Goal: Task Accomplishment & Management: Manage account settings

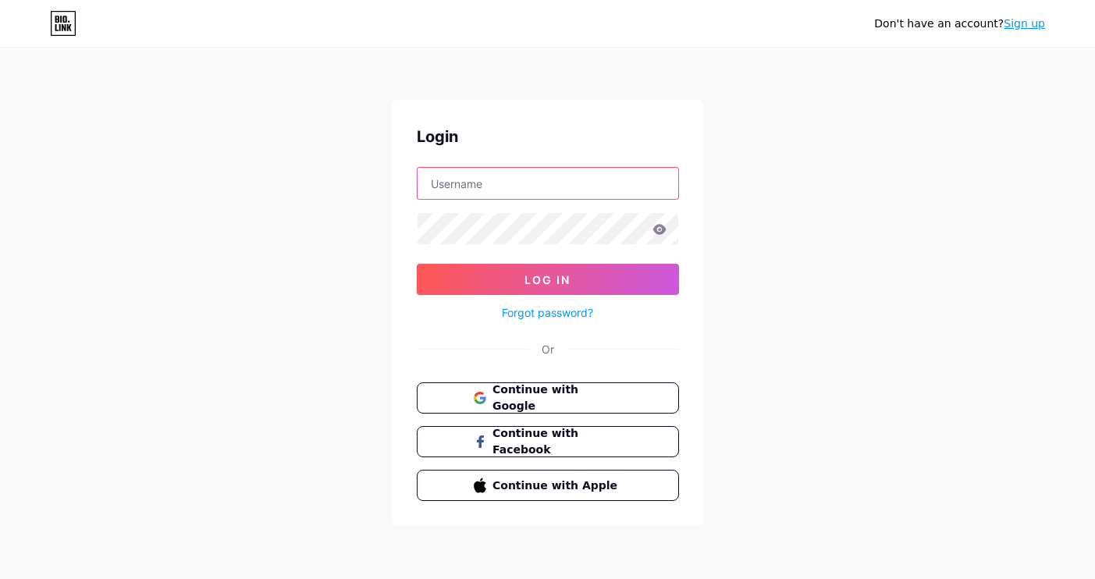
type input "babeefit"
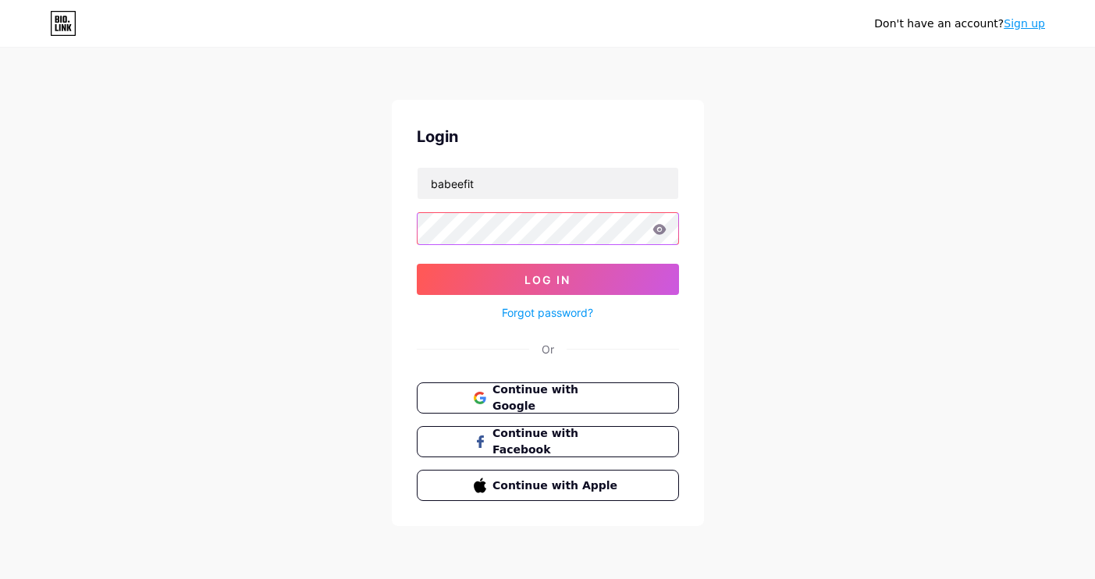
click at [547, 279] on button "Log In" at bounding box center [548, 279] width 262 height 31
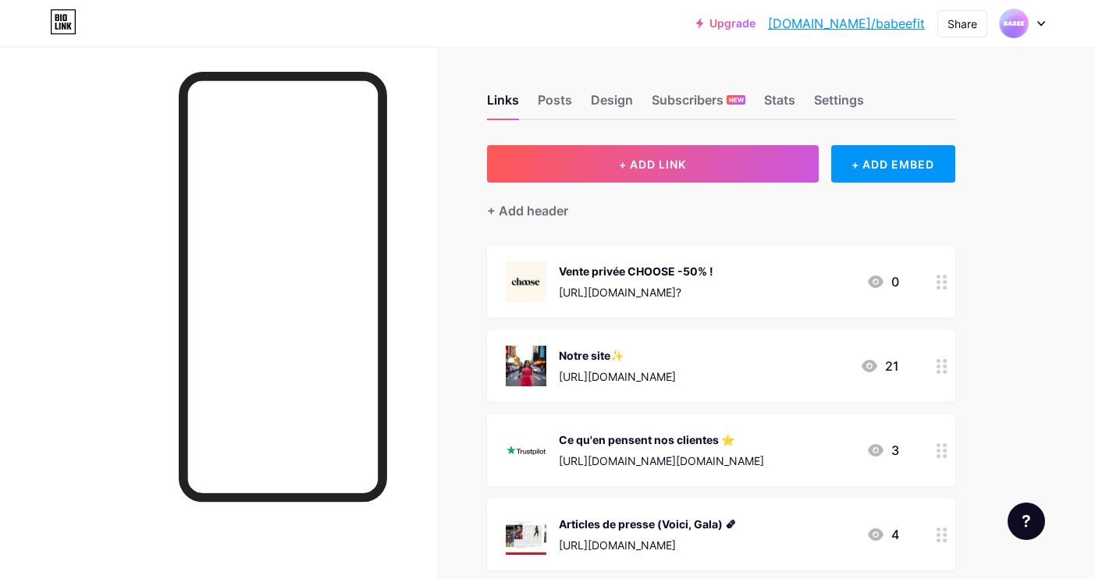
click at [941, 294] on div at bounding box center [942, 282] width 27 height 72
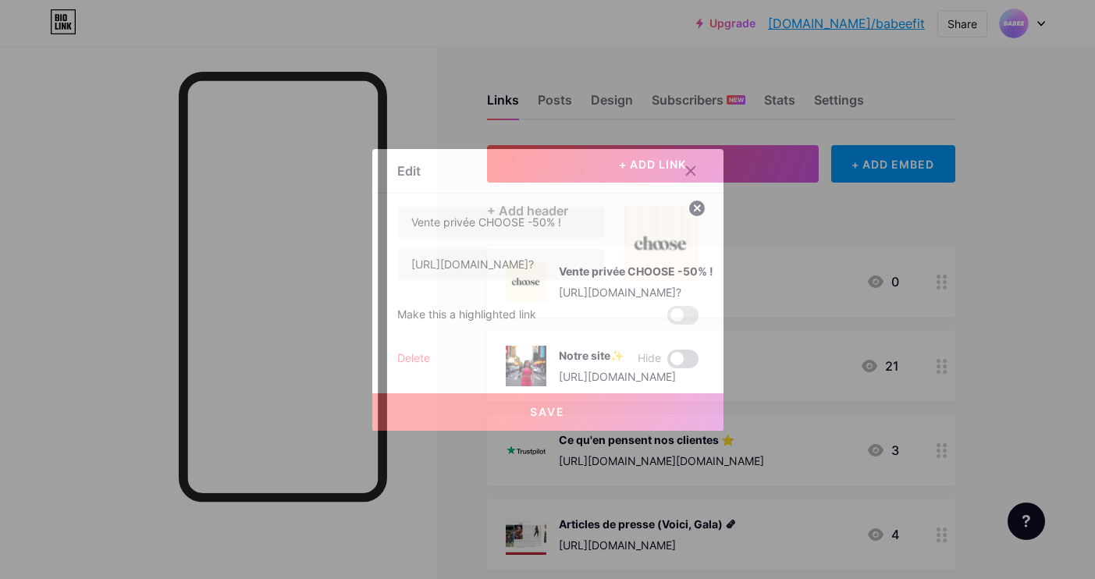
click at [678, 357] on span at bounding box center [682, 359] width 31 height 19
click at [667, 363] on input "checkbox" at bounding box center [667, 363] width 0 height 0
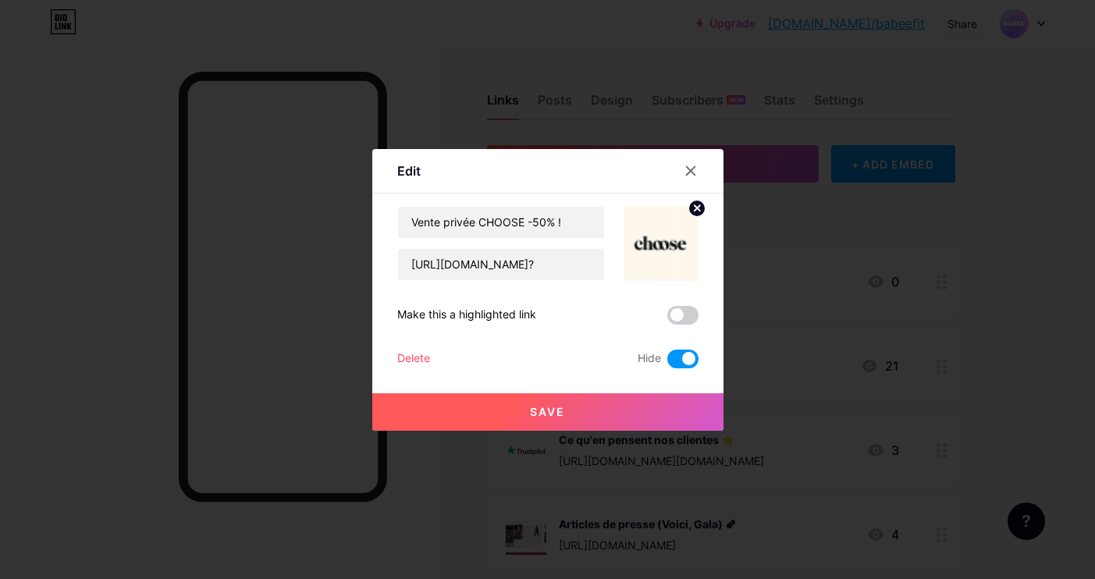
click at [526, 416] on button "Save" at bounding box center [547, 411] width 351 height 37
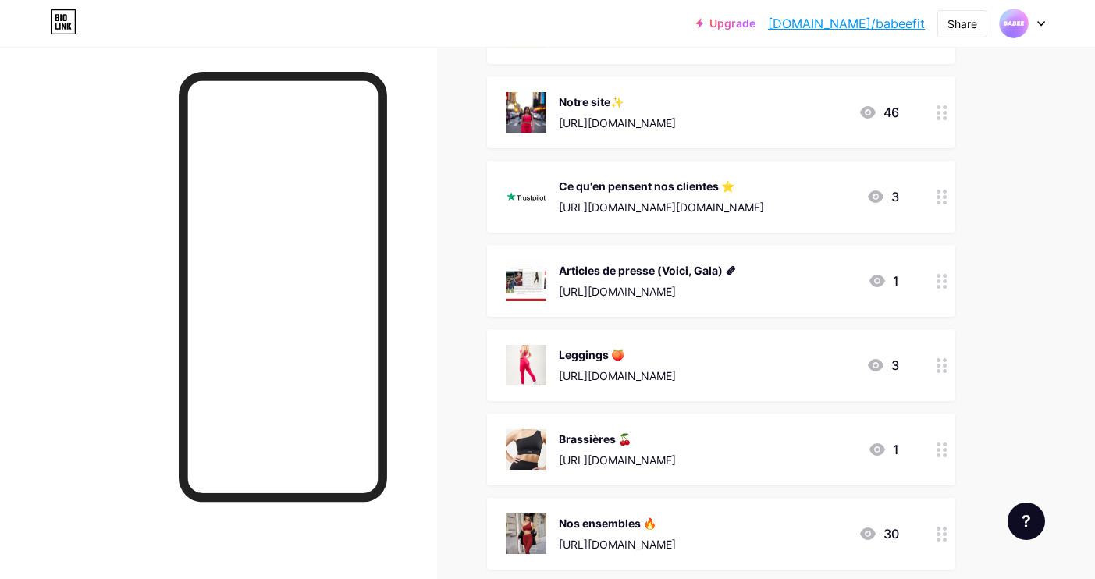
scroll to position [197, 0]
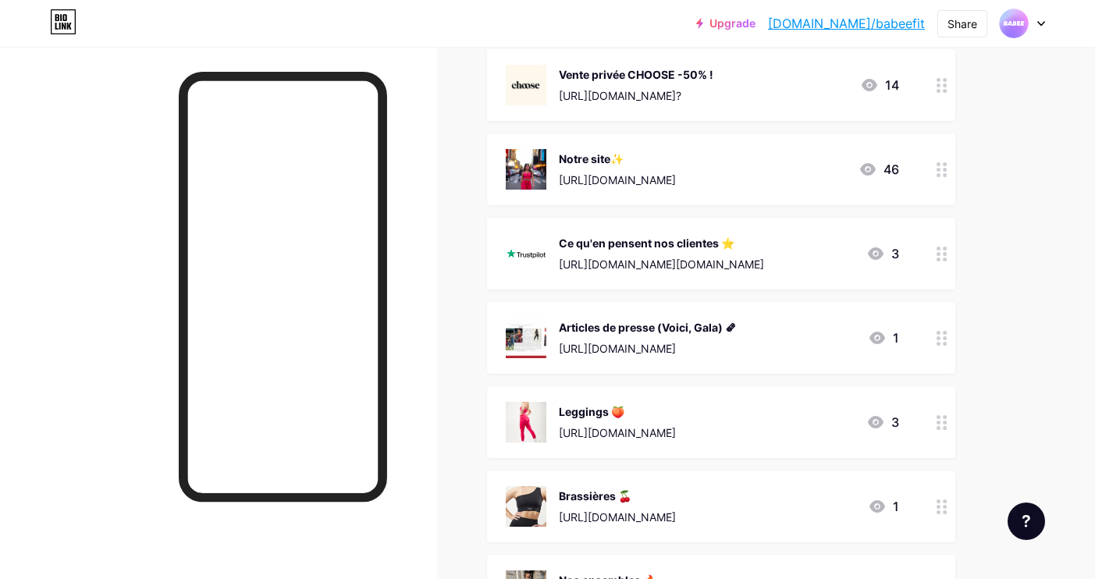
click at [947, 509] on div at bounding box center [942, 507] width 27 height 72
click at [685, 360] on span at bounding box center [682, 359] width 31 height 19
click at [667, 363] on input "checkbox" at bounding box center [667, 363] width 0 height 0
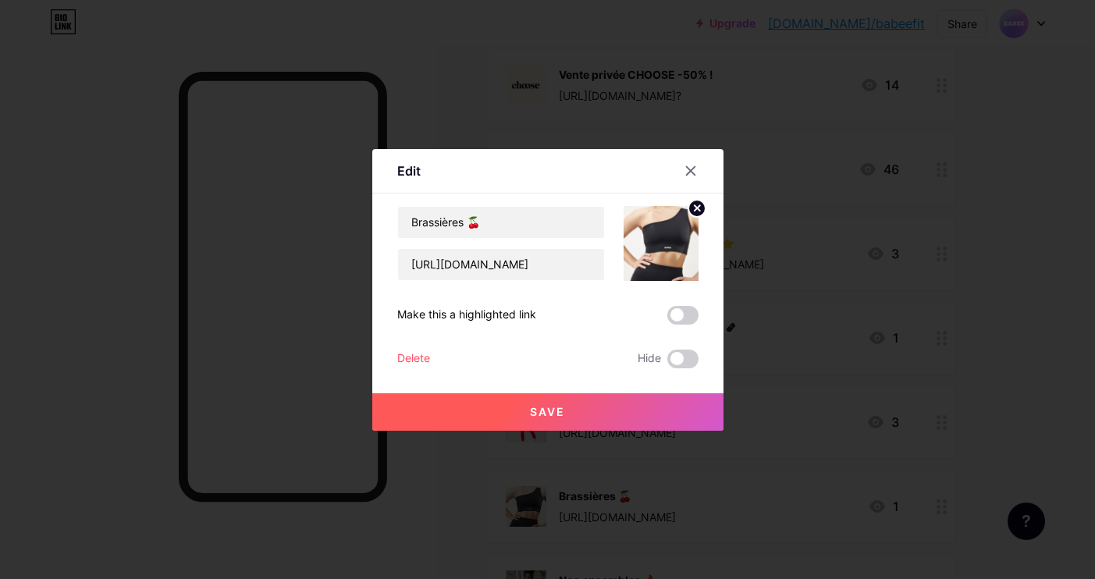
click at [614, 395] on button "Save" at bounding box center [547, 411] width 351 height 37
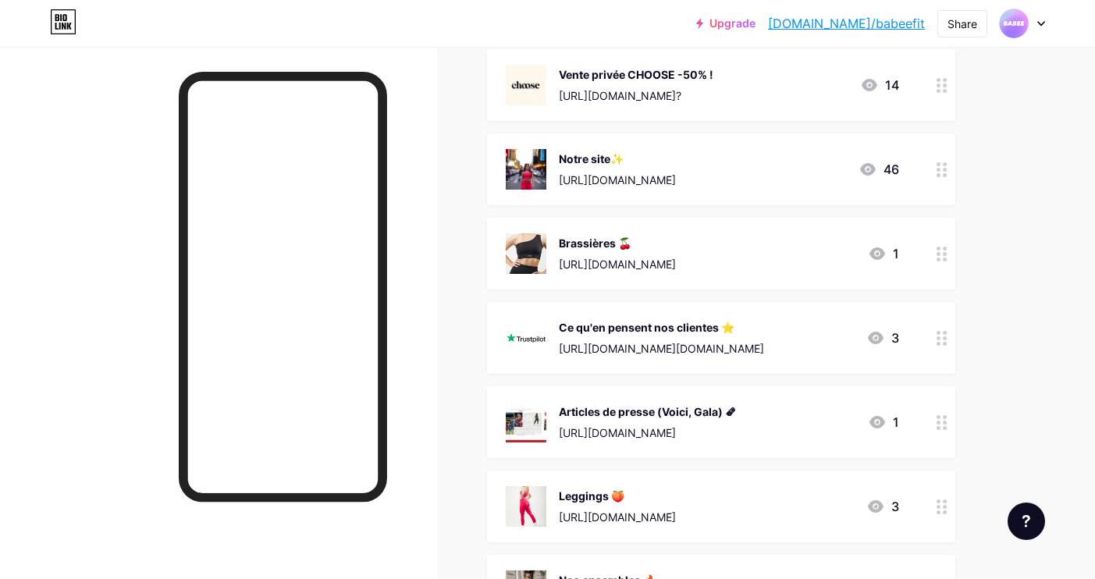
drag, startPoint x: 939, startPoint y: 343, endPoint x: 929, endPoint y: 236, distance: 108.2
click at [929, 236] on span "Vente privée CHOOSE -50% ! https://appchoose.io/sales/babee-5cac6? 14 Notre sit…" at bounding box center [721, 337] width 468 height 577
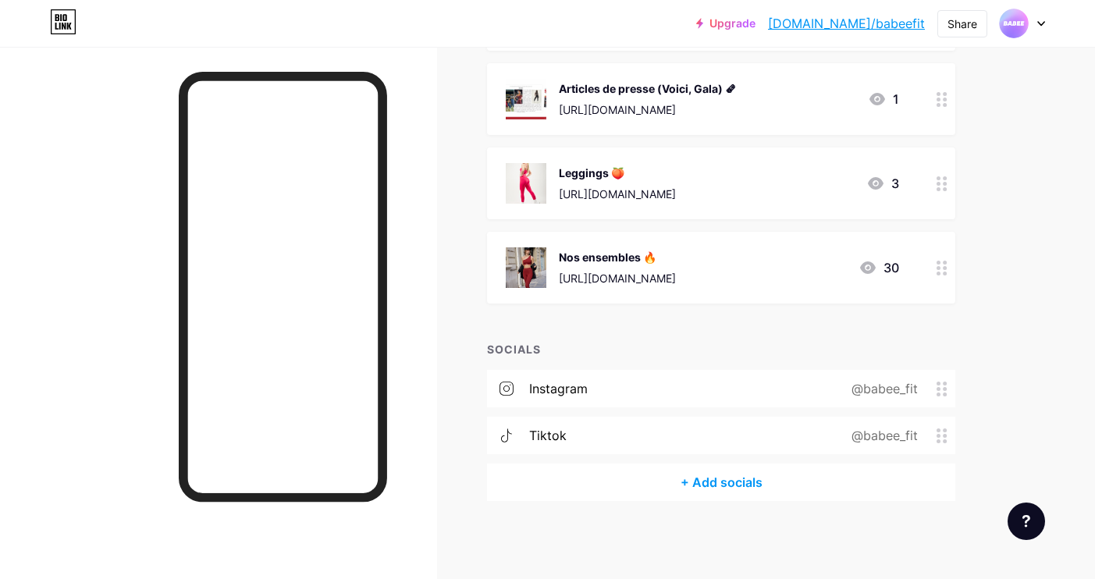
scroll to position [519, 0]
